Goal: Task Accomplishment & Management: Manage account settings

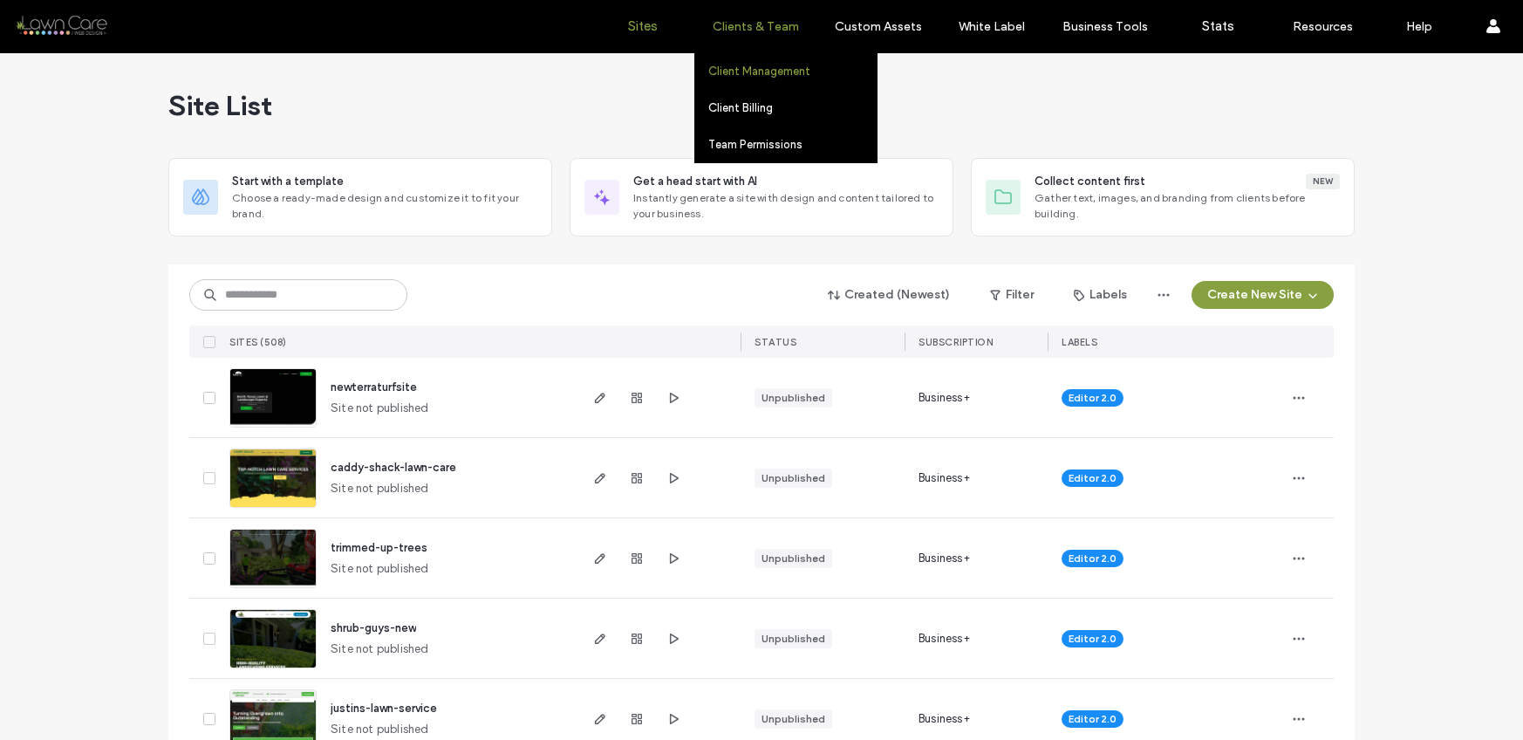
click at [731, 62] on link "Client Management" at bounding box center [792, 71] width 168 height 36
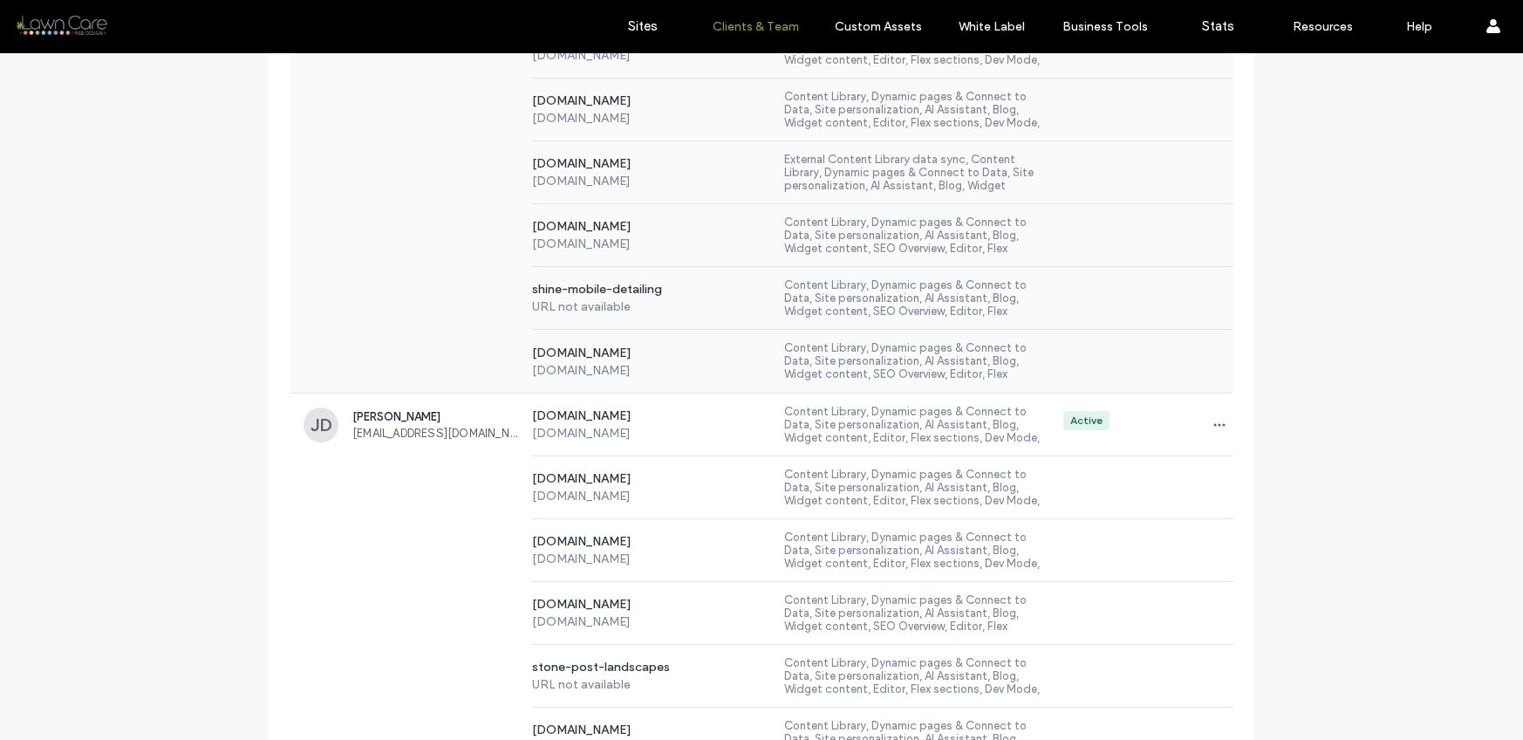
scroll to position [5194, 0]
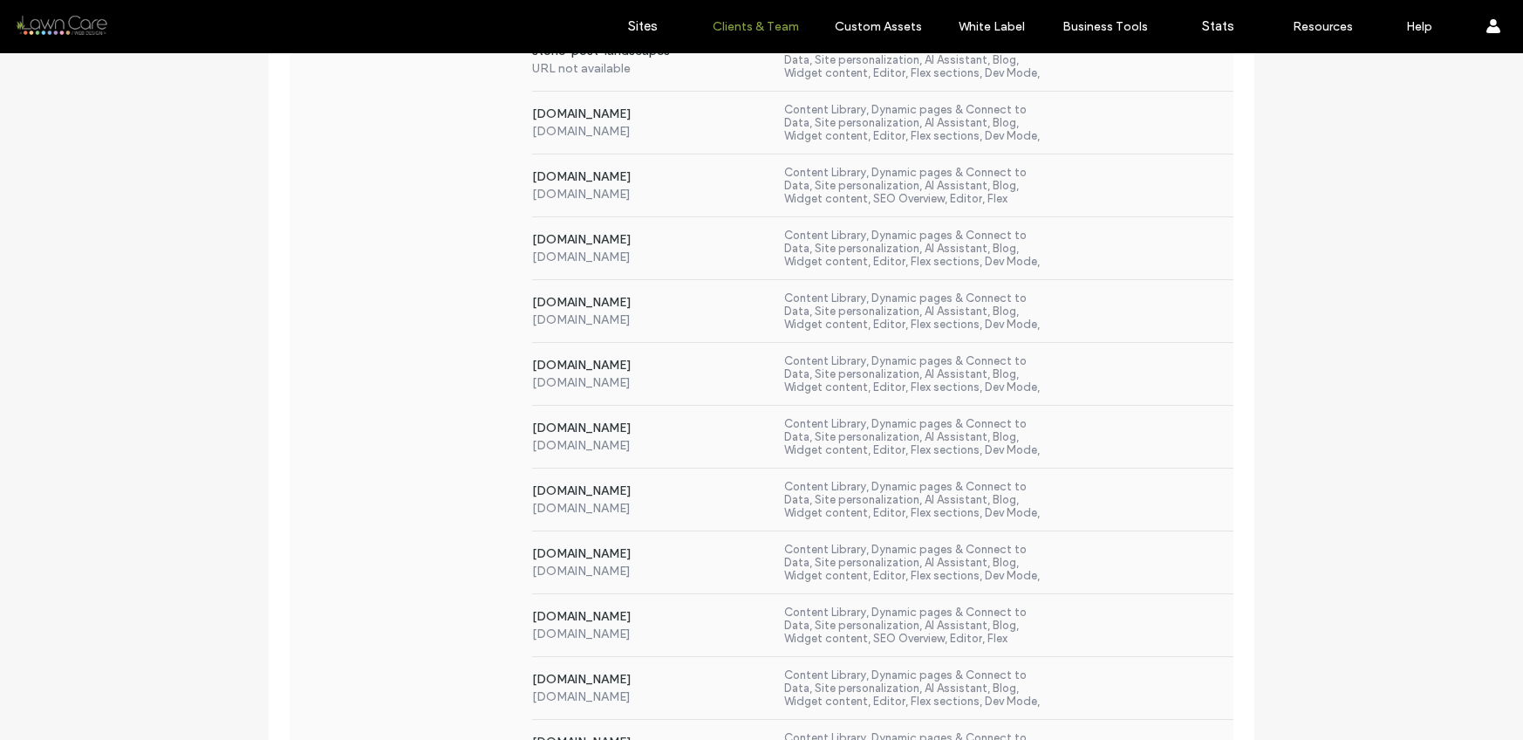
click at [369, 383] on div "[DOMAIN_NAME] [DOMAIN_NAME] Content Library, Dynamic pages & Connect to Data, S…" at bounding box center [762, 374] width 944 height 63
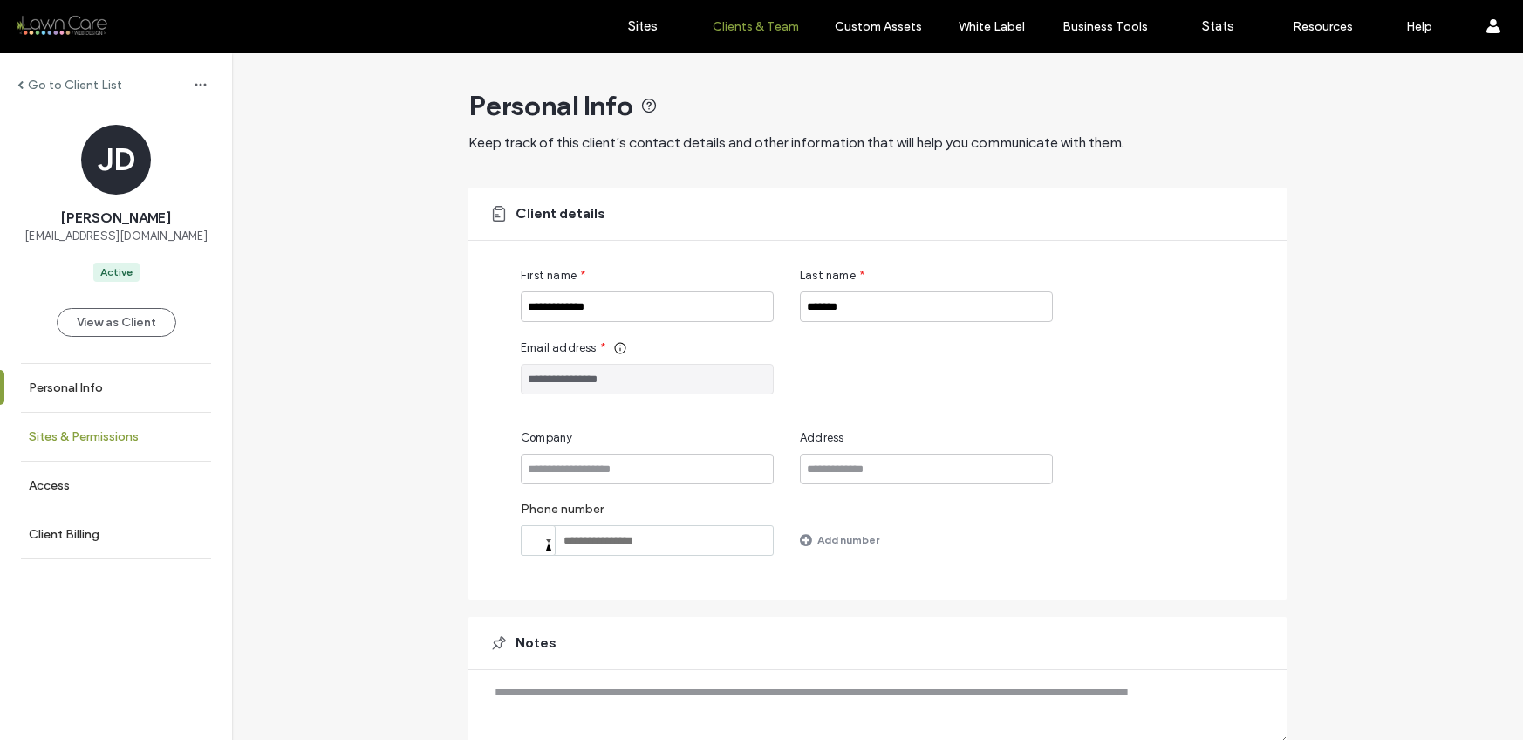
click at [171, 418] on link "Sites & Permissions" at bounding box center [116, 437] width 232 height 48
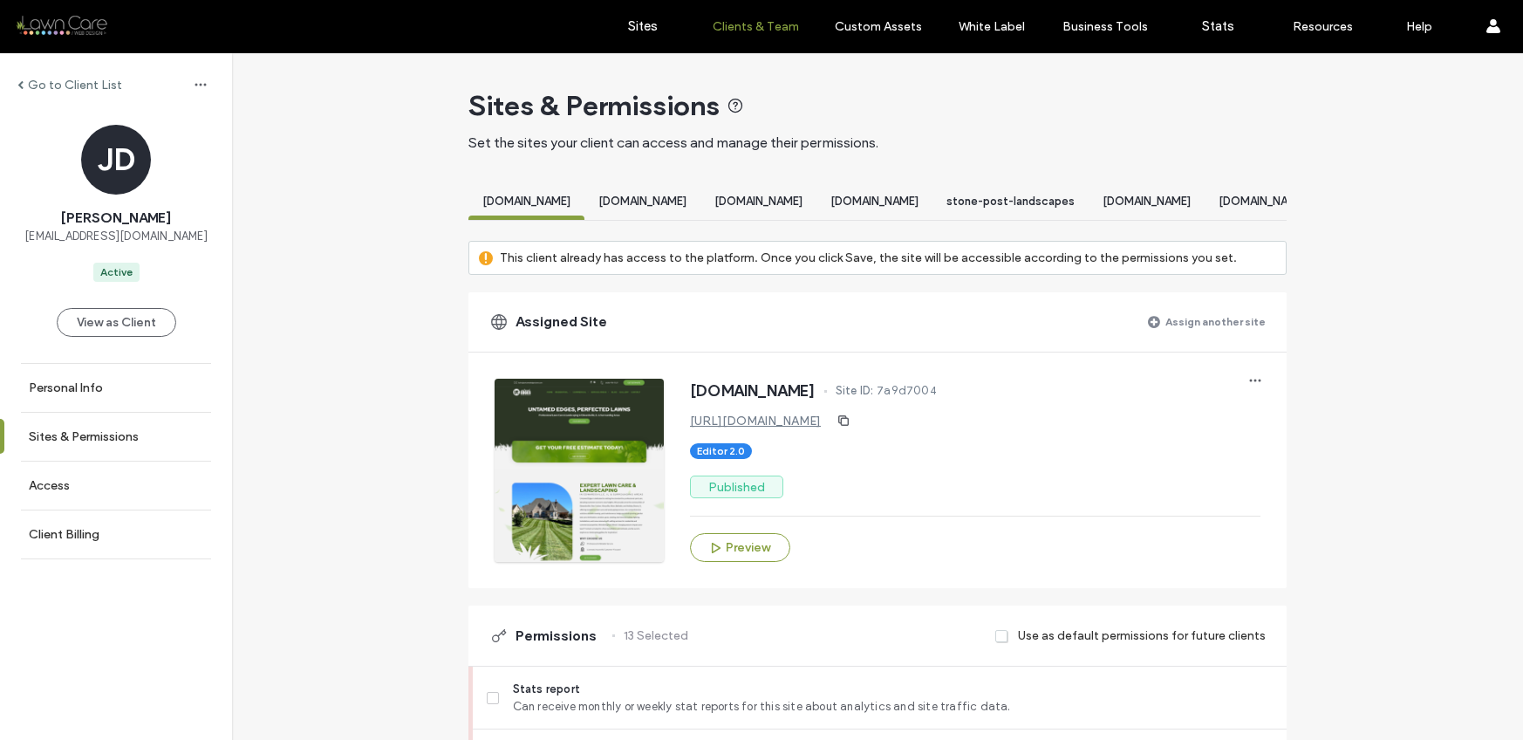
click at [1191, 332] on label "Assign another site" at bounding box center [1215, 321] width 100 height 31
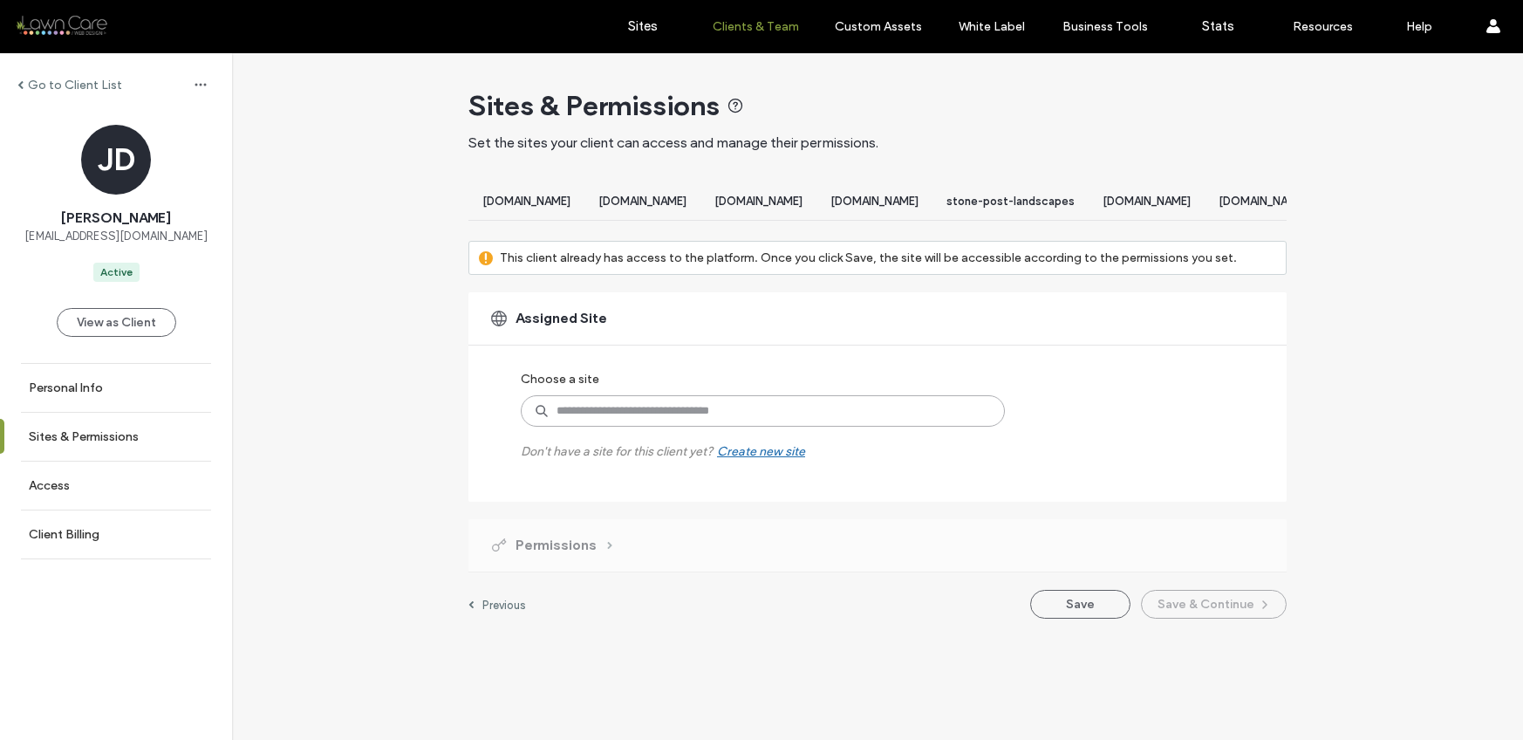
click at [741, 427] on input at bounding box center [763, 410] width 484 height 31
type input "***"
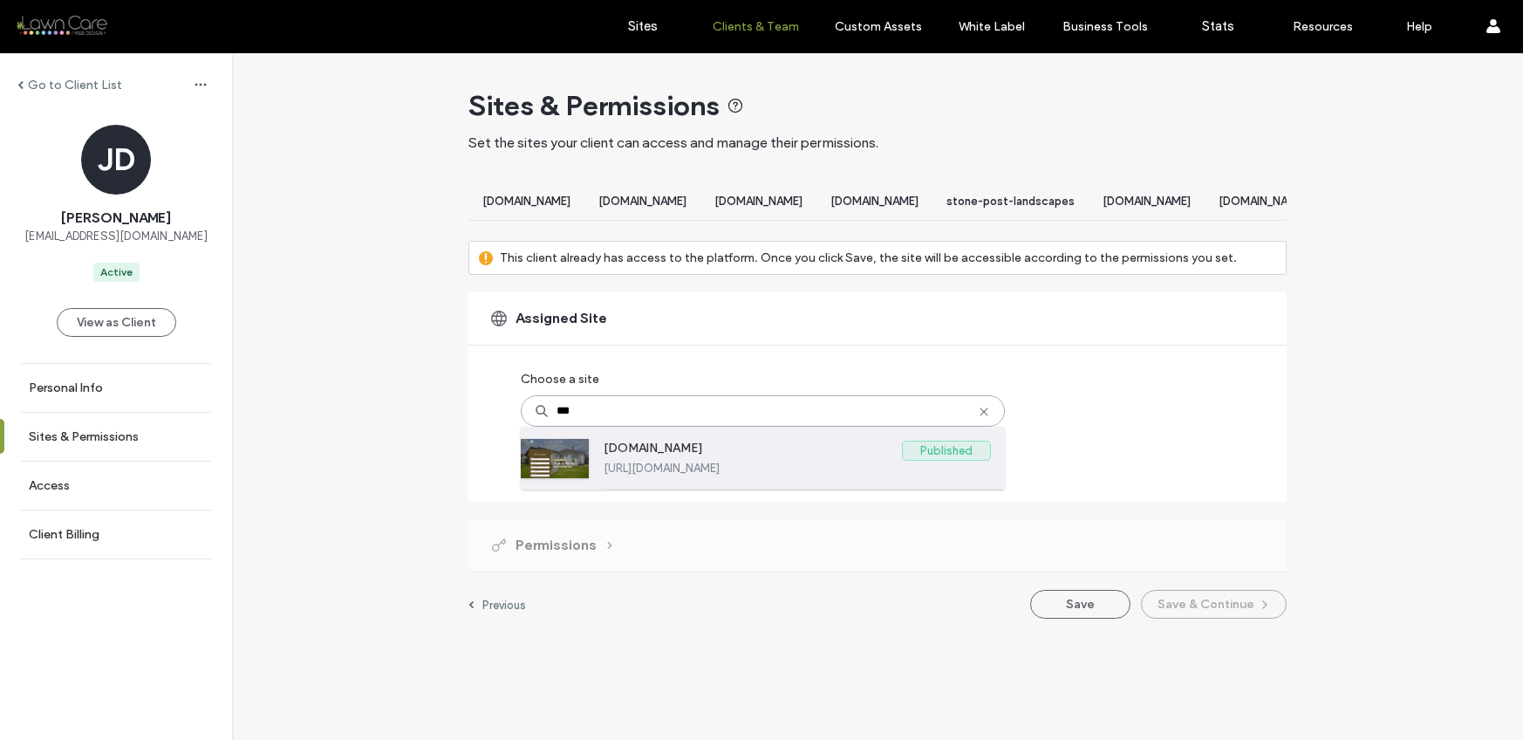
click at [809, 458] on label "[DOMAIN_NAME]" at bounding box center [753, 451] width 298 height 21
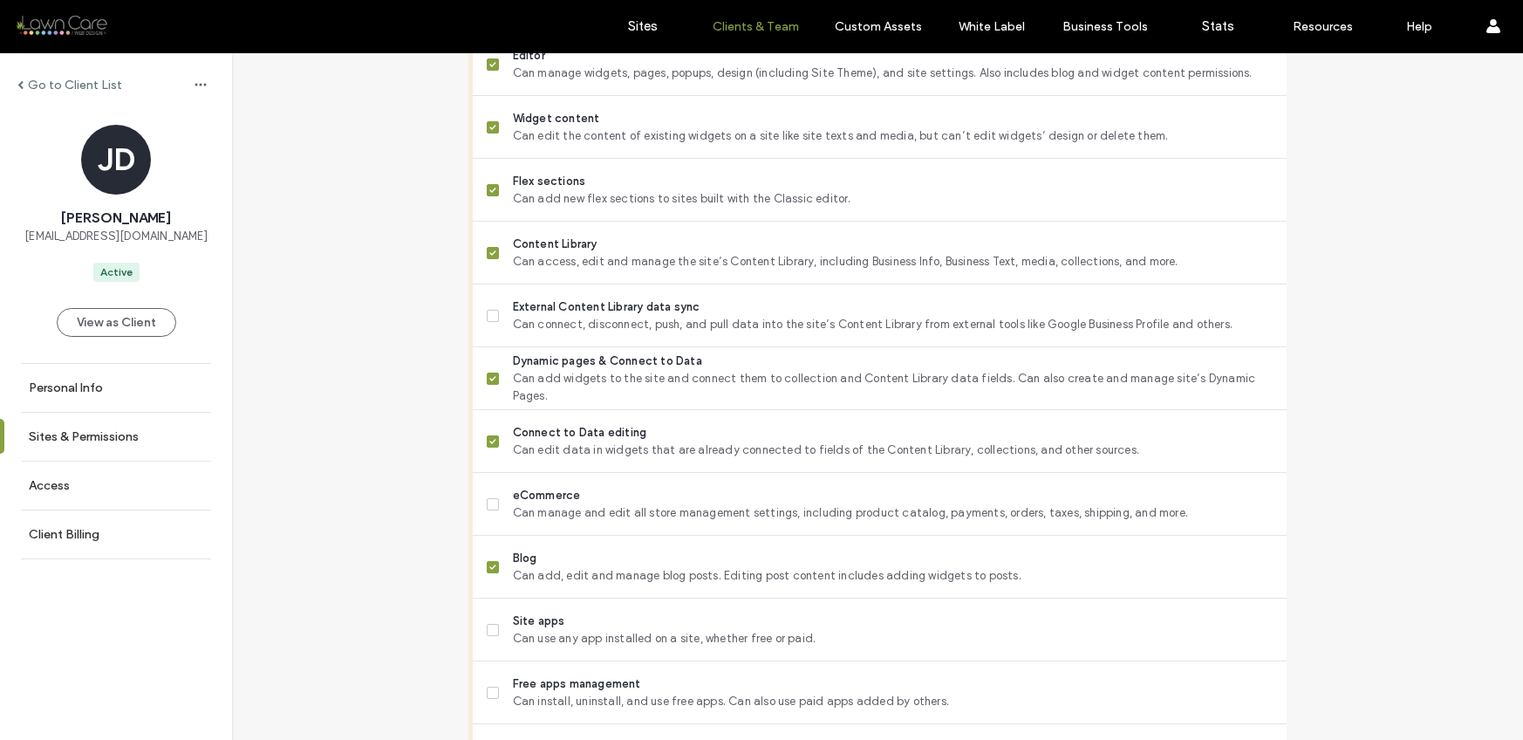
scroll to position [1513, 0]
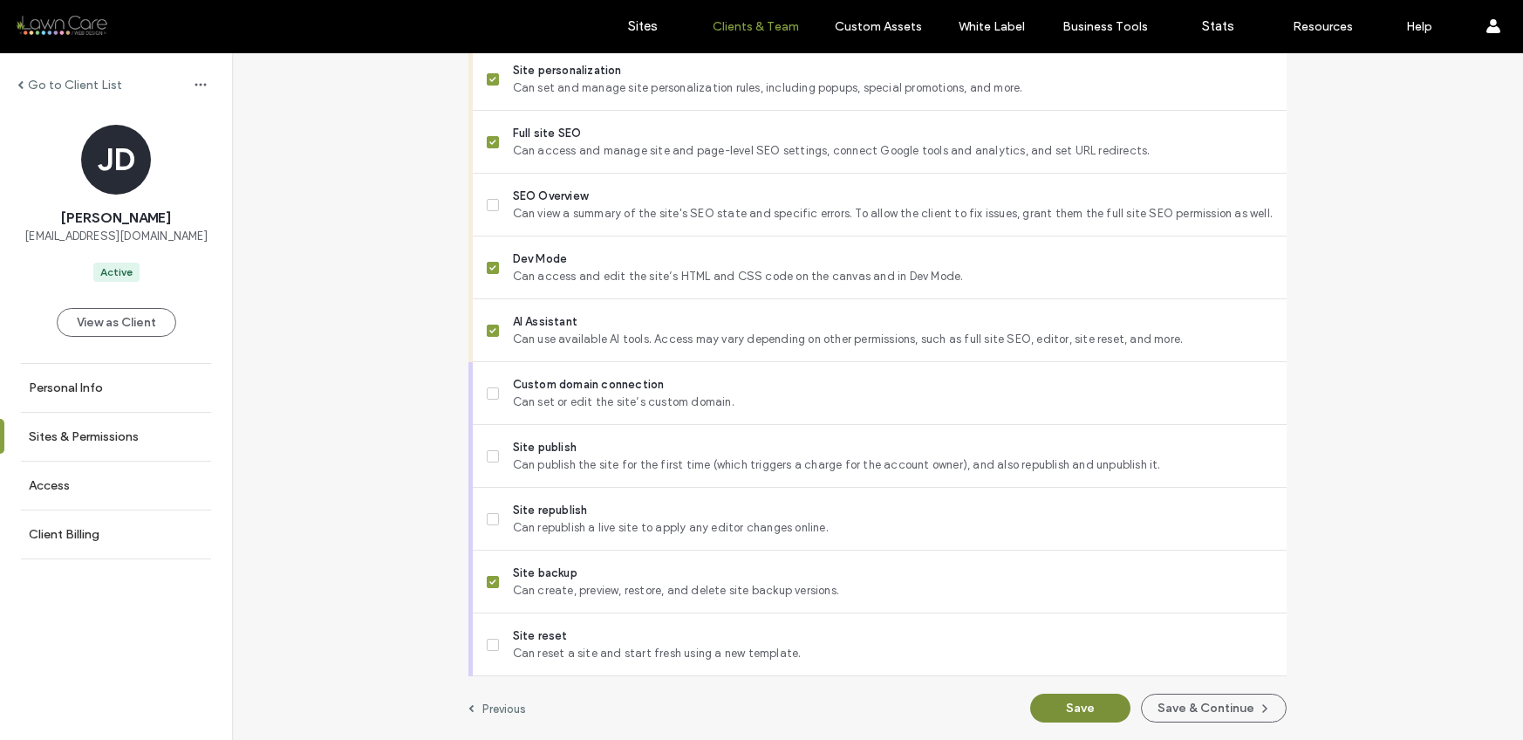
click at [1076, 708] on button "Save" at bounding box center [1080, 707] width 100 height 29
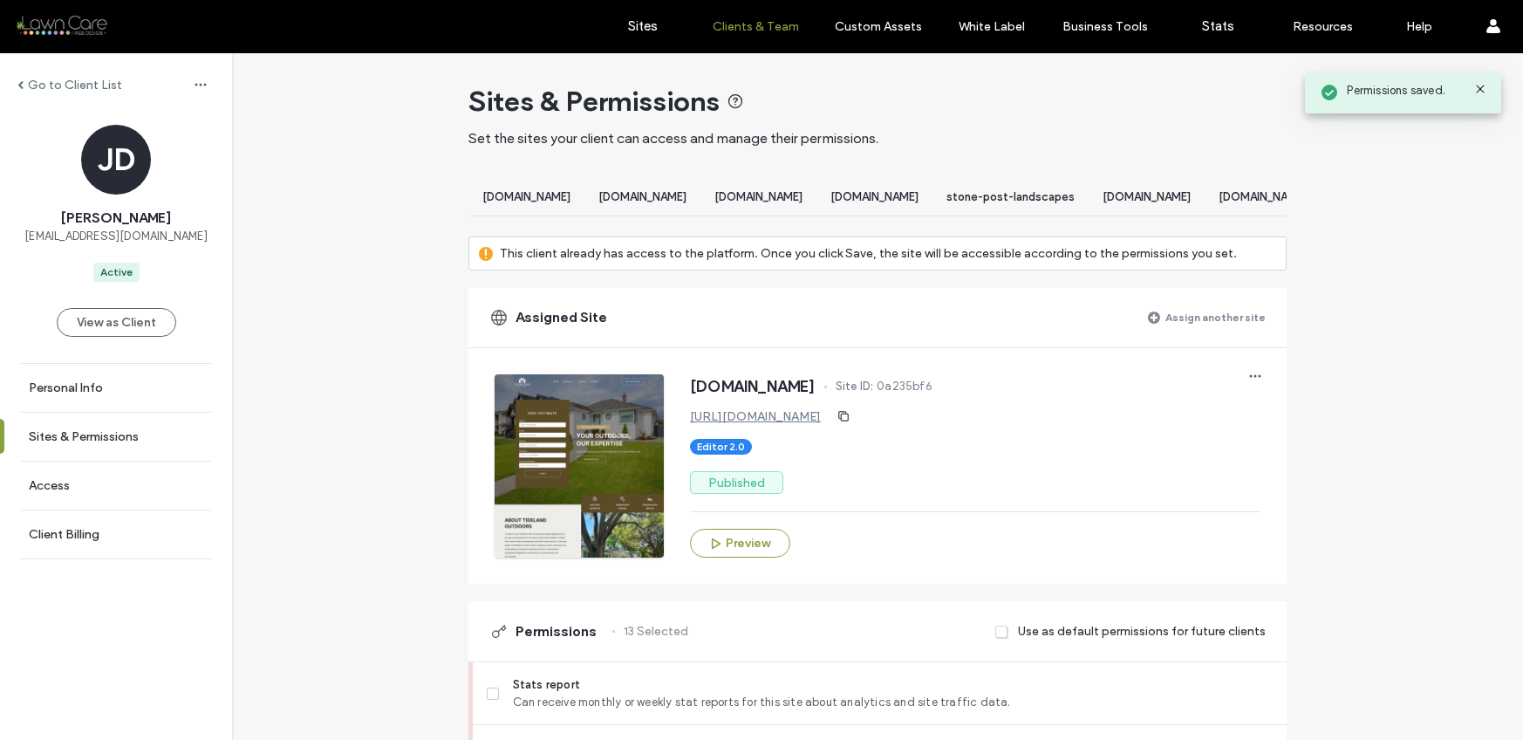
scroll to position [0, 0]
